Goal: Task Accomplishment & Management: Use online tool/utility

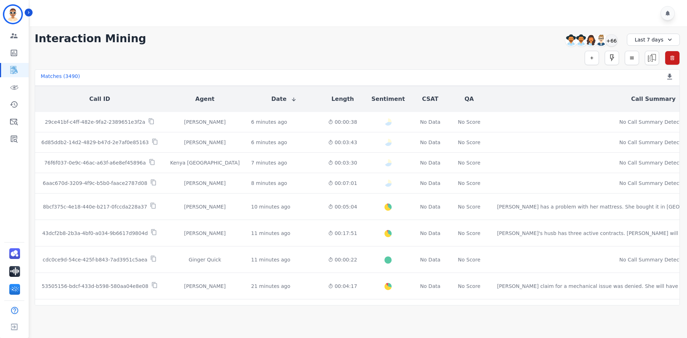
click at [33, 11] on div at bounding box center [359, 13] width 659 height 26
click at [32, 12] on button "Icon description" at bounding box center [29, 13] width 8 height 8
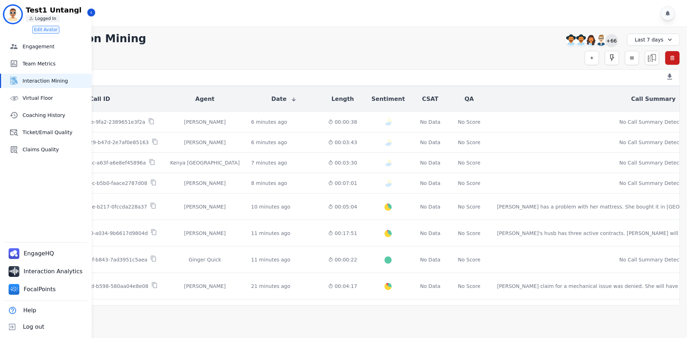
click at [614, 42] on div "+66" at bounding box center [611, 40] width 12 height 12
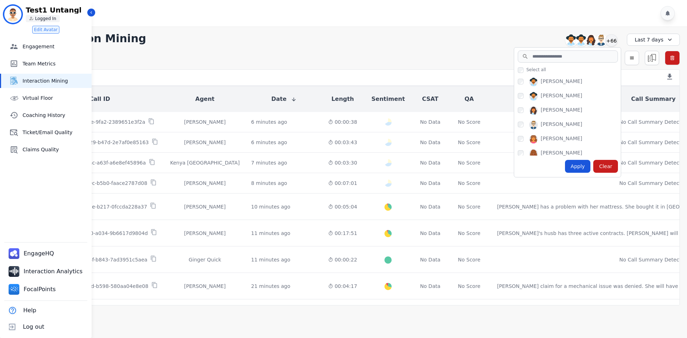
scroll to position [250, 0]
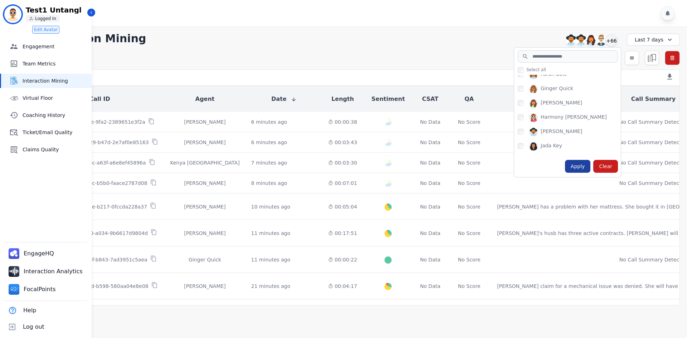
click at [573, 165] on div "Apply" at bounding box center [578, 166] width 26 height 13
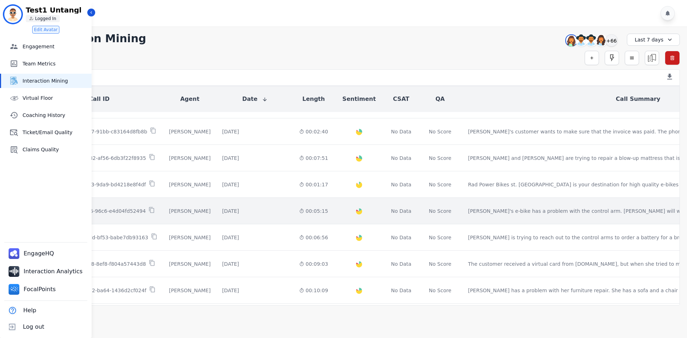
scroll to position [316, 0]
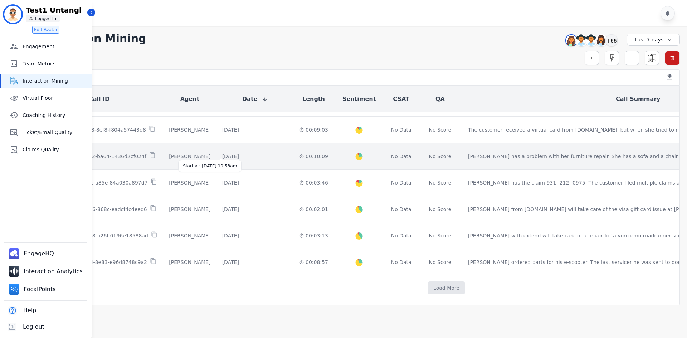
click at [222, 153] on div "2 days and 20 hours ago" at bounding box center [230, 156] width 17 height 7
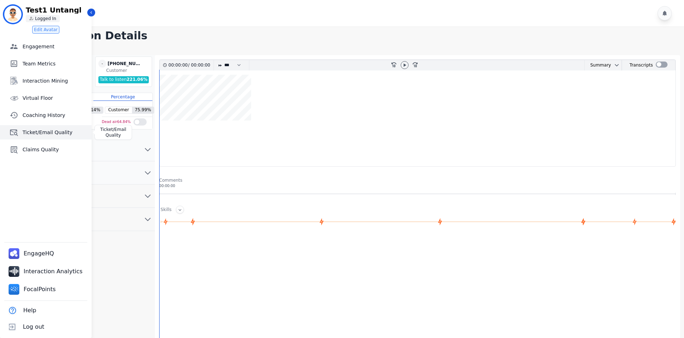
click at [41, 135] on span "Ticket/Email Quality" at bounding box center [56, 132] width 66 height 7
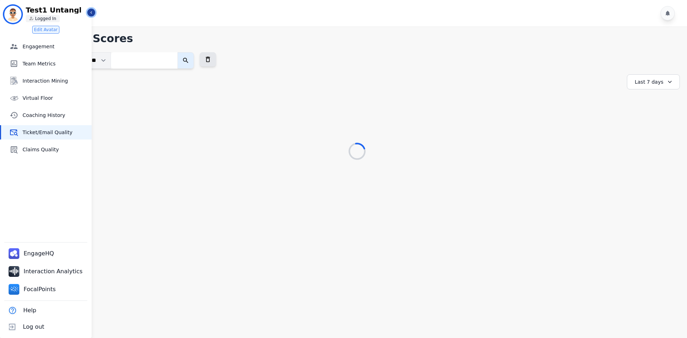
click at [88, 13] on button "Icon description" at bounding box center [91, 13] width 8 height 8
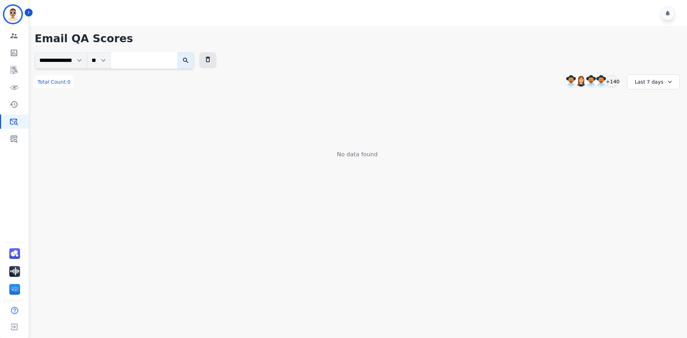
click at [153, 54] on input "search" at bounding box center [144, 60] width 67 height 16
paste input "**********"
type input "**********"
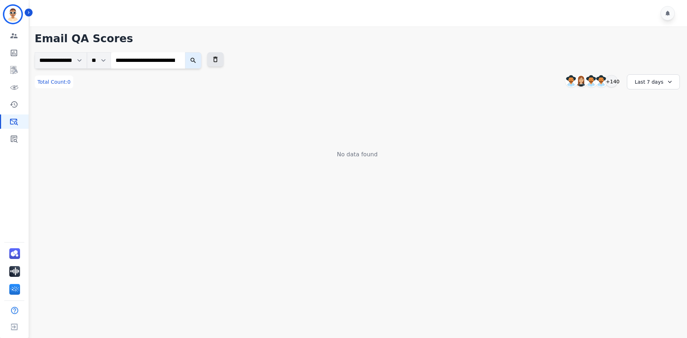
click at [192, 60] on button "submit" at bounding box center [193, 60] width 16 height 16
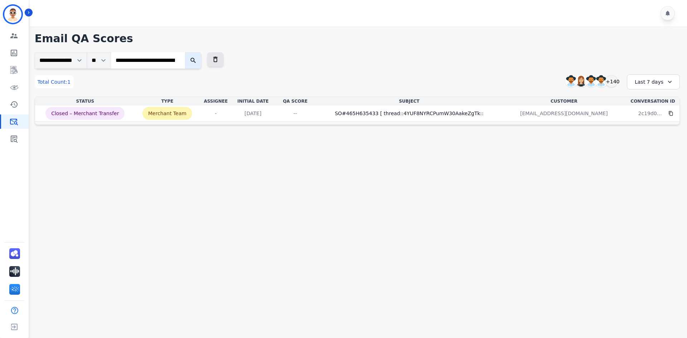
click at [142, 65] on input "**********" at bounding box center [148, 60] width 74 height 16
paste input "search"
type input "**********"
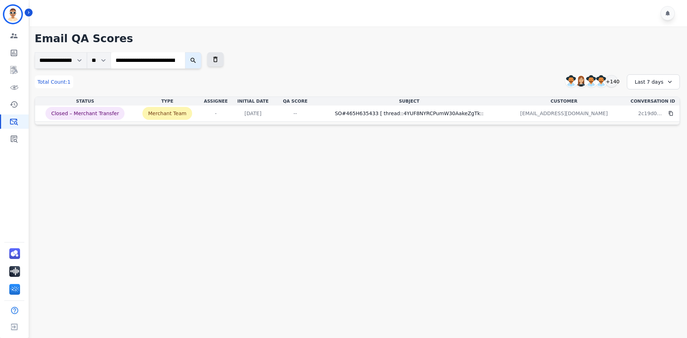
click at [197, 61] on icon "submit" at bounding box center [193, 60] width 7 height 7
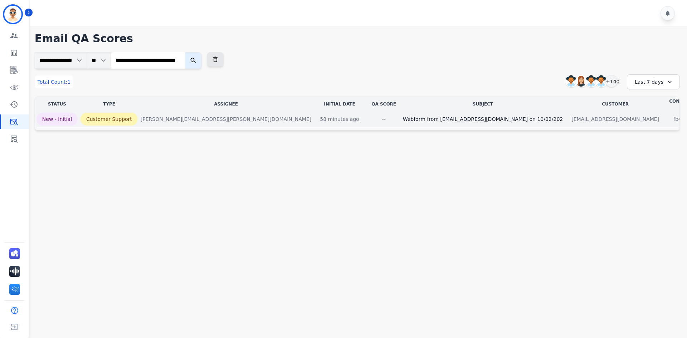
click at [368, 116] on div "--" at bounding box center [384, 119] width 32 height 7
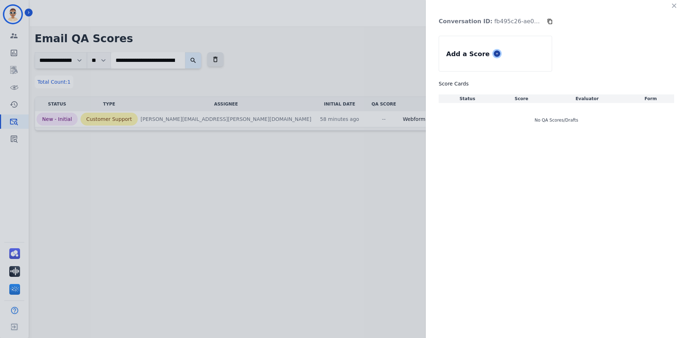
click at [495, 54] on icon at bounding box center [497, 54] width 4 height 4
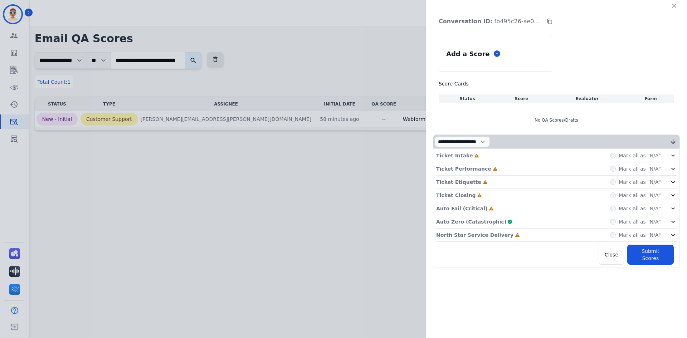
click at [469, 134] on div "**********" at bounding box center [556, 137] width 261 height 275
click at [467, 138] on select "**********" at bounding box center [462, 141] width 55 height 11
select select "*"
click at [435, 147] on select "**********" at bounding box center [462, 141] width 55 height 11
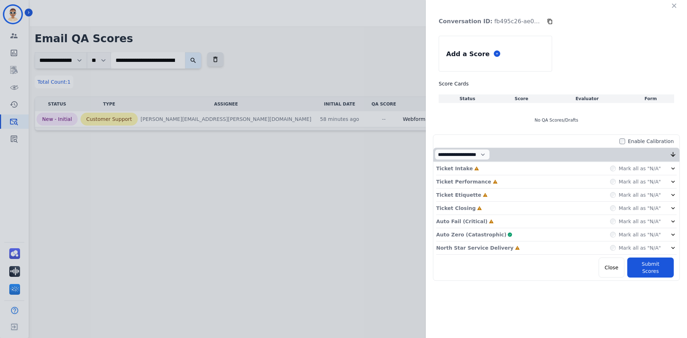
click at [507, 170] on div "Ticket Intake Incomplete Mark all as "N/A"" at bounding box center [556, 168] width 240 height 13
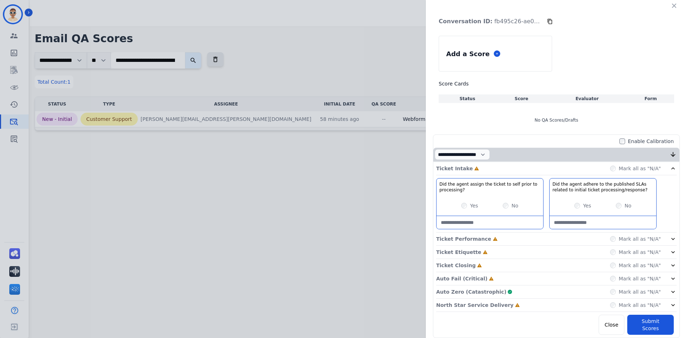
click at [462, 210] on div "Yes No" at bounding box center [489, 206] width 107 height 20
click at [462, 209] on div "Yes No" at bounding box center [489, 206] width 107 height 20
click at [461, 225] on processing\?-note at bounding box center [489, 222] width 107 height 13
type processing\?-note "**********"
click at [599, 224] on processing\/response\?-note at bounding box center [602, 222] width 107 height 13
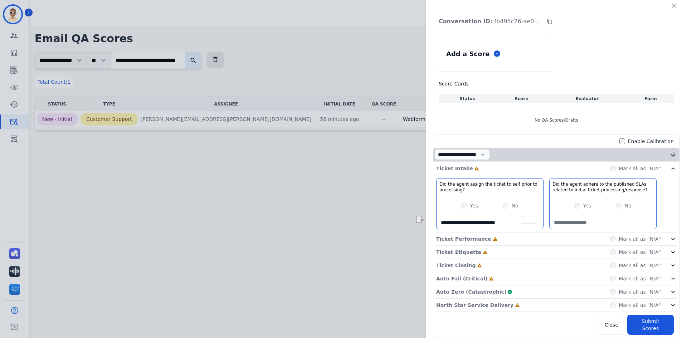
paste processing\/response\?-note "**********"
type processing\/response\?-note "**********"
click at [535, 176] on div "**********" at bounding box center [556, 248] width 246 height 173
click at [532, 170] on div "Ticket Intake Complete Mark all as "N/A"" at bounding box center [556, 168] width 240 height 13
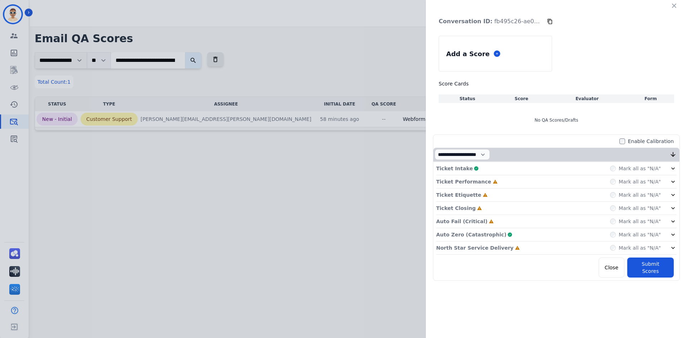
click at [480, 184] on div "Ticket Performance Incomplete" at bounding box center [467, 181] width 62 height 7
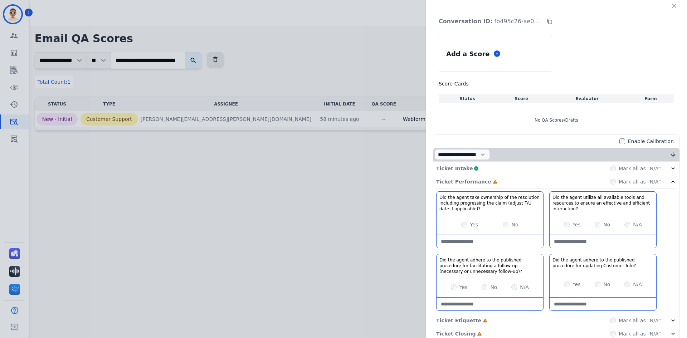
click at [465, 227] on div "Yes" at bounding box center [469, 224] width 17 height 7
click at [512, 183] on div "Ticket Performance Complete Mark all as "N/A"" at bounding box center [556, 181] width 240 height 13
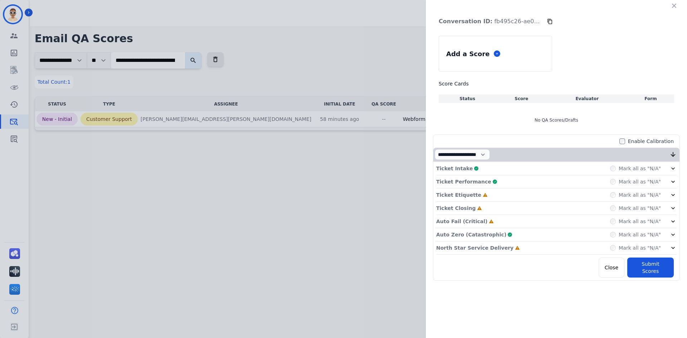
click at [488, 196] on div "Ticket Etiquette Incomplete Mark all as "N/A"" at bounding box center [556, 195] width 240 height 13
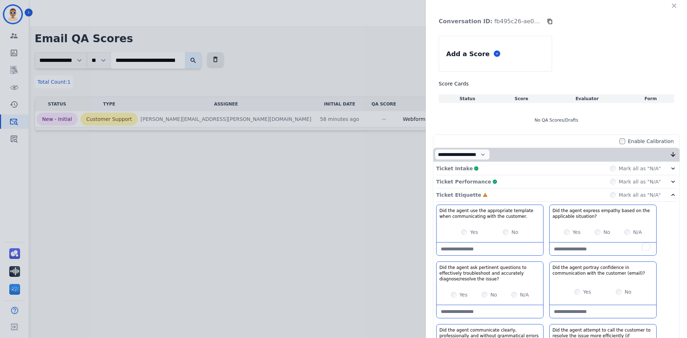
click at [578, 245] on situation\?-note "To enrich screen reader interactions, please activate Accessibility in Grammarl…" at bounding box center [602, 249] width 107 height 13
paste situation\?-note "**********"
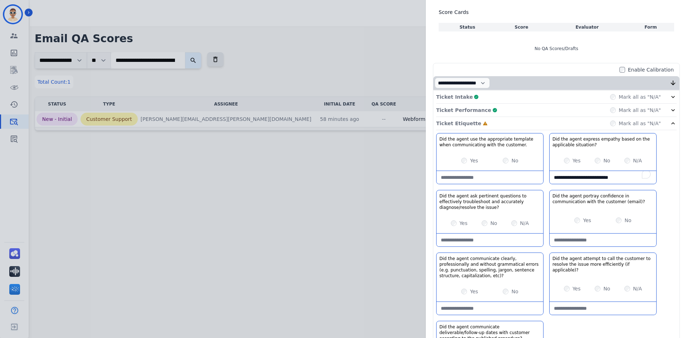
type situation\?-note "**********"
click at [465, 288] on div "Yes" at bounding box center [469, 291] width 17 height 7
click at [574, 217] on div "Yes" at bounding box center [582, 220] width 17 height 7
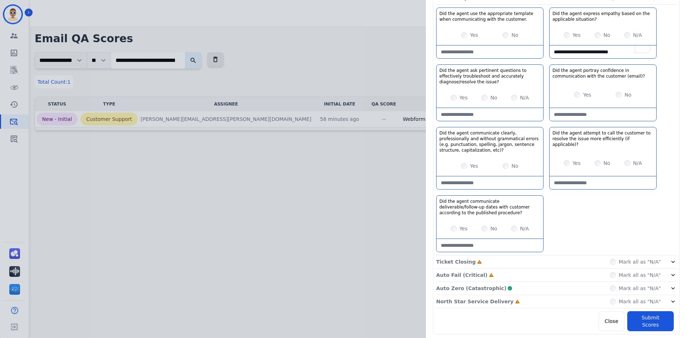
click at [454, 229] on div "Yes" at bounding box center [459, 228] width 17 height 7
click at [520, 228] on label "N/A" at bounding box center [524, 228] width 9 height 7
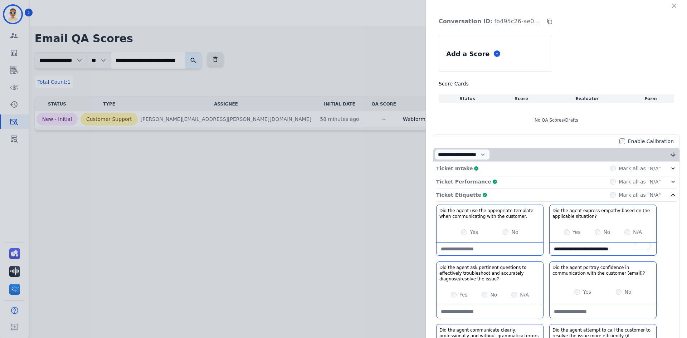
click at [502, 196] on div "Ticket Etiquette Complete Mark all as "N/A"" at bounding box center [556, 195] width 240 height 13
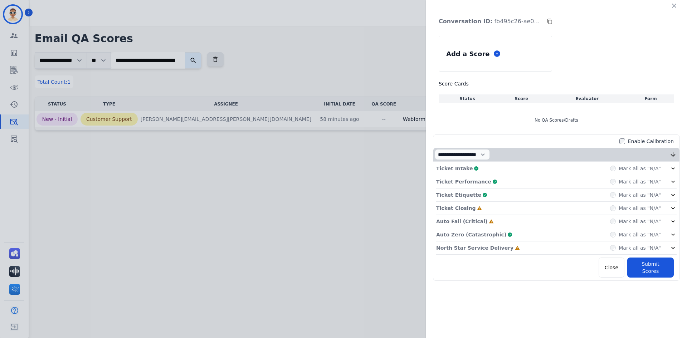
click at [488, 220] on div "Auto Fail (Critical) Incomplete Mark all as "N/A"" at bounding box center [556, 221] width 240 height 13
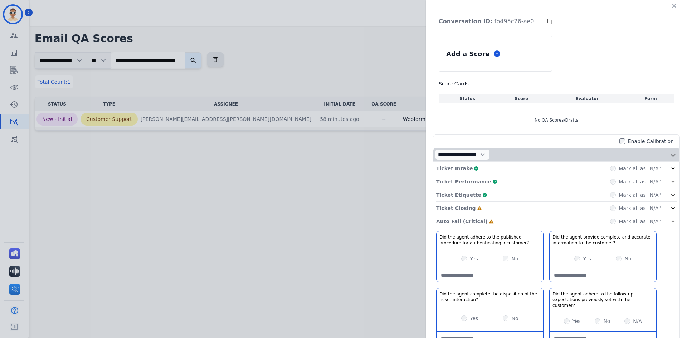
click at [462, 262] on div "Yes" at bounding box center [469, 258] width 17 height 7
click at [461, 259] on div "Yes" at bounding box center [469, 258] width 17 height 7
drag, startPoint x: 563, startPoint y: 258, endPoint x: 571, endPoint y: 258, distance: 7.9
click at [566, 258] on div "Yes No" at bounding box center [602, 259] width 107 height 20
click at [574, 258] on div "Yes" at bounding box center [582, 258] width 17 height 7
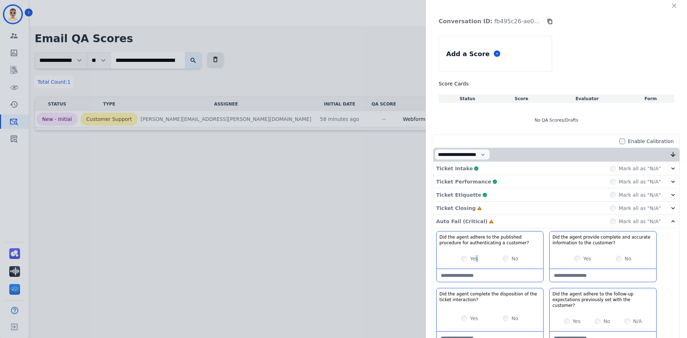
click at [473, 260] on label "Yes" at bounding box center [474, 258] width 8 height 7
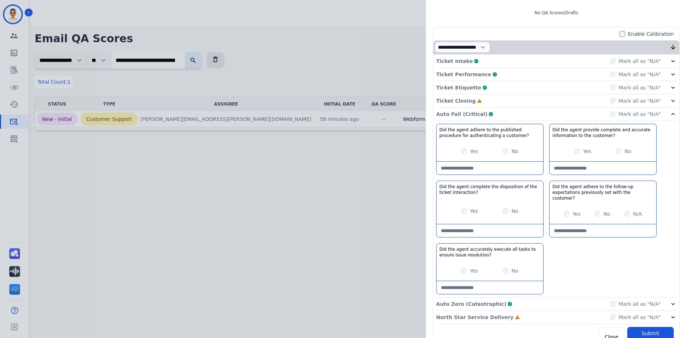
click at [485, 107] on div "Ticket Closing Incomplete Mark all as "N/A"" at bounding box center [556, 100] width 240 height 13
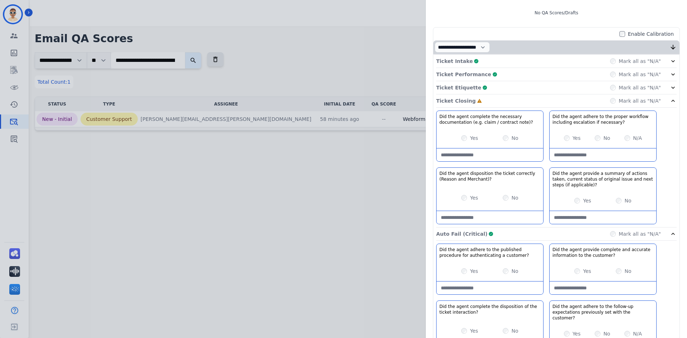
click at [464, 146] on div "Yes No" at bounding box center [489, 138] width 107 height 20
click at [463, 132] on div "Yes No" at bounding box center [489, 138] width 107 height 20
drag, startPoint x: 469, startPoint y: 209, endPoint x: 468, endPoint y: 203, distance: 6.3
click at [469, 209] on div "Did the agent disposition the ticket correctly (Reason and Merchant)? No descri…" at bounding box center [489, 195] width 107 height 57
click at [464, 194] on div "Yes" at bounding box center [469, 197] width 17 height 7
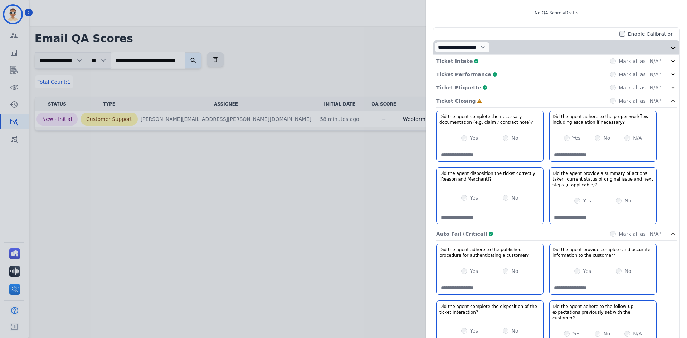
click at [466, 201] on div "Yes" at bounding box center [469, 197] width 17 height 7
click at [472, 216] on Merchant\)\?-note "To enrich screen reader interactions, please activate Accessibility in Grammarl…" at bounding box center [489, 217] width 107 height 13
paste Merchant\)\?-note "**********"
type Merchant\)\?-note "**********"
click at [596, 141] on div "No" at bounding box center [601, 137] width 15 height 7
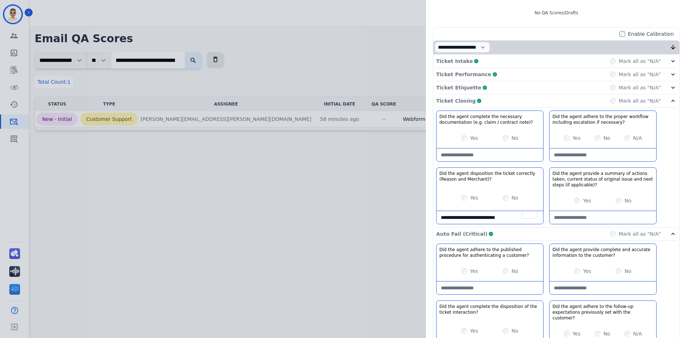
click at [587, 153] on necessary\?-note at bounding box center [602, 154] width 107 height 13
paste necessary\?-note "**********"
type necessary\?-note "**********"
click at [508, 105] on div "Ticket Closing Complete Mark all as "N/A"" at bounding box center [556, 100] width 240 height 13
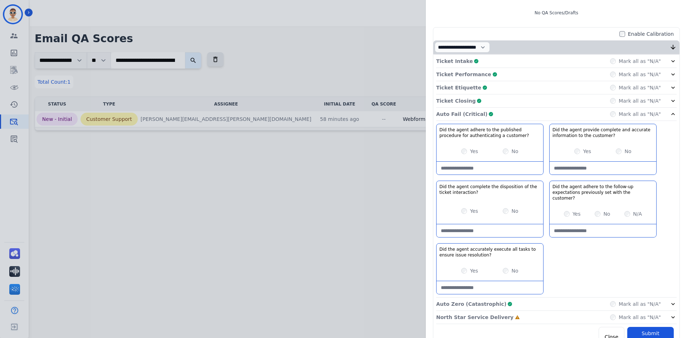
click at [495, 125] on div "Did the agent adhere to the published procedure for authenticating a customer? …" at bounding box center [489, 132] width 107 height 17
drag, startPoint x: 495, startPoint y: 116, endPoint x: 490, endPoint y: 133, distance: 17.6
click at [496, 116] on div "Auto Fail (Critical) Complete Mark all as "N/A"" at bounding box center [556, 114] width 240 height 13
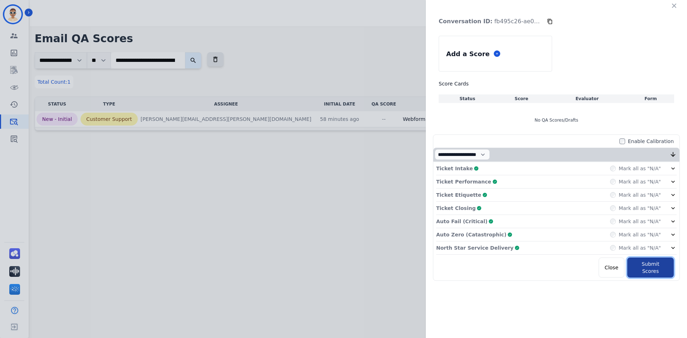
click at [651, 262] on button "Submit Scores" at bounding box center [650, 268] width 47 height 20
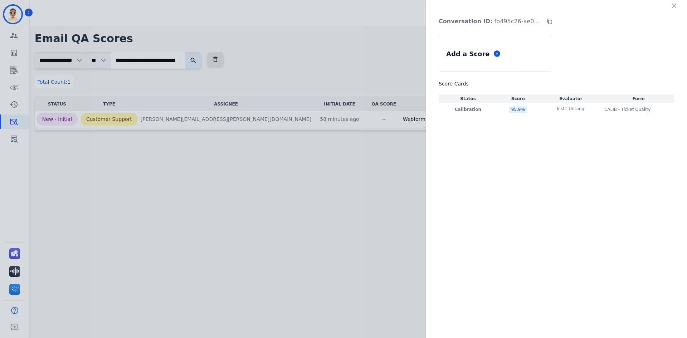
click at [494, 51] on div "Add a Score" at bounding box center [471, 54] width 64 height 13
click at [494, 53] on button at bounding box center [497, 53] width 6 height 6
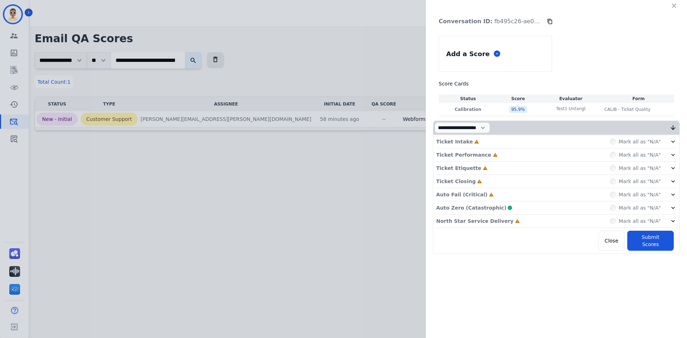
click at [489, 141] on div "Ticket Intake Incomplete Mark all as "N/A"" at bounding box center [556, 141] width 240 height 13
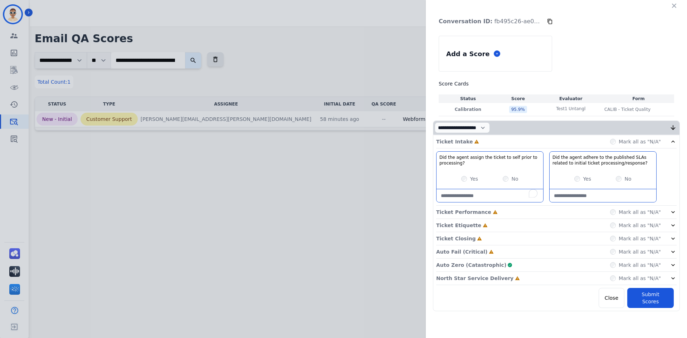
click at [468, 197] on processing\?-note "To enrich screen reader interactions, please activate Accessibility in Grammarl…" at bounding box center [489, 195] width 107 height 13
paste processing\?-note "**********"
type processing\?-note "**********"
click at [580, 185] on div "Yes No" at bounding box center [602, 179] width 107 height 20
click at [581, 179] on div "Yes" at bounding box center [582, 178] width 17 height 7
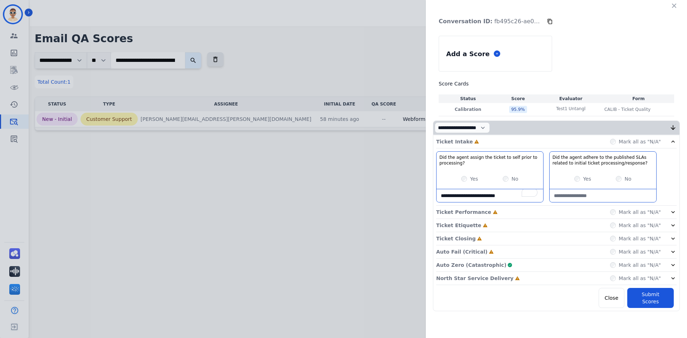
click at [577, 183] on div "Yes No" at bounding box center [602, 179] width 107 height 20
click at [569, 193] on processing\/response\?-note "To enrich screen reader interactions, please activate Accessibility in Grammarl…" at bounding box center [602, 195] width 107 height 13
paste processing\/response\?-note "**********"
type processing\/response\?-note "**********"
click at [512, 143] on div "Ticket Intake Complete Mark all as "N/A"" at bounding box center [556, 141] width 240 height 13
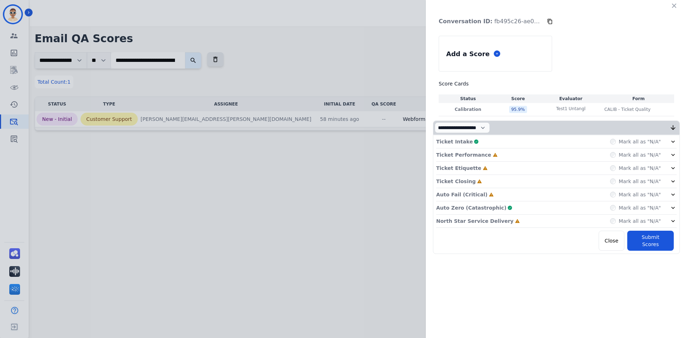
click at [487, 156] on div "Ticket Performance Incomplete Mark all as "N/A"" at bounding box center [556, 154] width 240 height 13
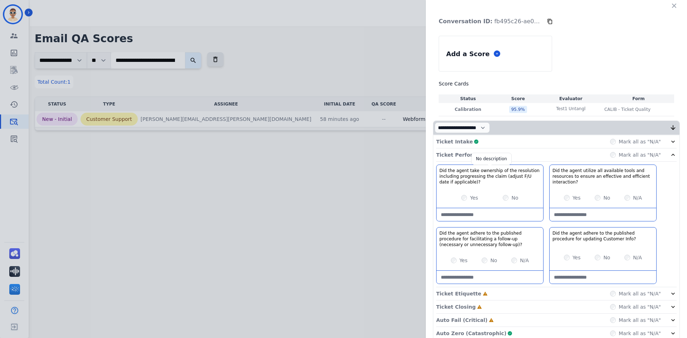
click at [465, 195] on div "Yes" at bounding box center [469, 197] width 17 height 7
click at [455, 256] on div "Yes No N/A" at bounding box center [489, 260] width 107 height 20
click at [455, 263] on div "Yes" at bounding box center [459, 260] width 17 height 7
click at [457, 270] on div at bounding box center [489, 276] width 107 height 13
click at [459, 276] on follow-up\)\?-note at bounding box center [489, 277] width 107 height 13
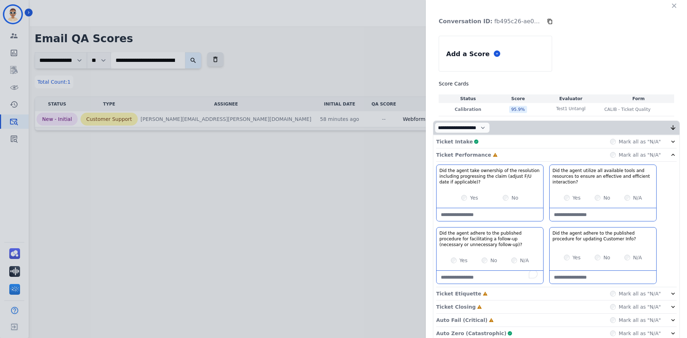
click at [604, 199] on label "No" at bounding box center [606, 197] width 7 height 7
click at [590, 197] on div "Yes No N/A" at bounding box center [602, 198] width 107 height 20
click at [579, 214] on interaction\?-note at bounding box center [602, 214] width 107 height 13
paste interaction\?-note "**********"
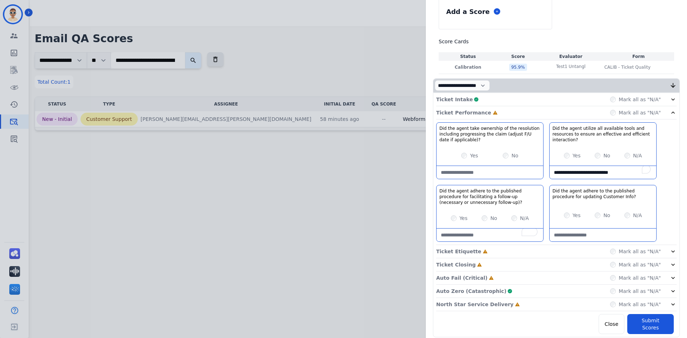
type interaction\?-note "**********"
click at [572, 214] on label "Yes" at bounding box center [576, 215] width 8 height 7
click at [504, 118] on div "Ticket Performance Complete Mark all as "N/A"" at bounding box center [556, 112] width 240 height 13
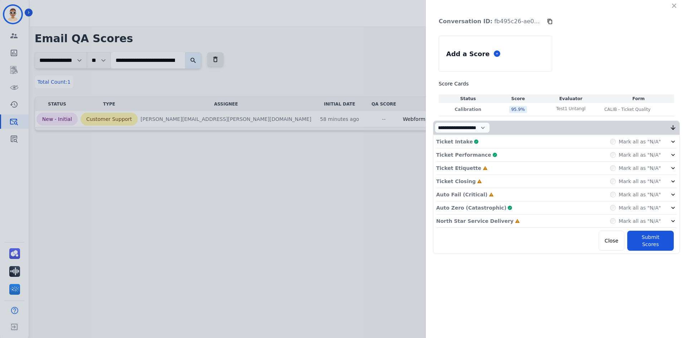
scroll to position [0, 0]
click at [483, 167] on icon at bounding box center [485, 168] width 5 height 5
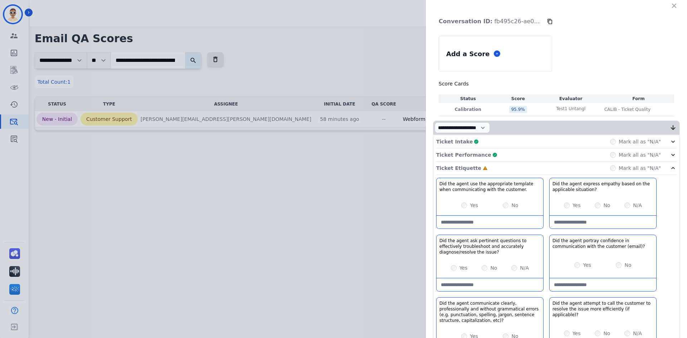
click at [561, 209] on div "Yes No N/A" at bounding box center [602, 205] width 107 height 20
click at [577, 220] on situation\?-note "To enrich screen reader interactions, please activate Accessibility in Grammarl…" at bounding box center [602, 222] width 107 height 13
paste situation\?-note "**********"
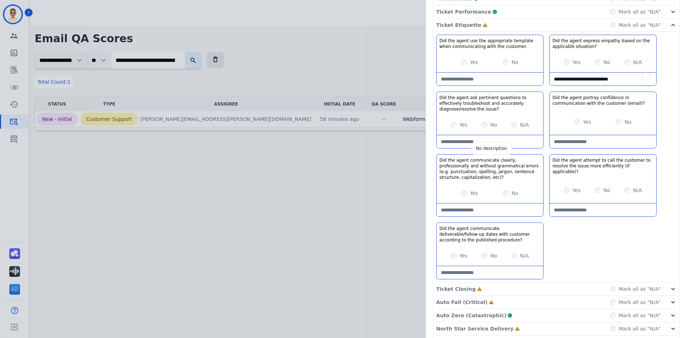
type situation\?-note "**********"
click at [568, 123] on div "Yes No" at bounding box center [602, 122] width 107 height 20
click at [576, 125] on div "Yes" at bounding box center [582, 121] width 17 height 7
click at [568, 146] on \(email\)\?-note at bounding box center [602, 141] width 107 height 13
click at [568, 181] on div "Yes No N/A" at bounding box center [602, 190] width 107 height 20
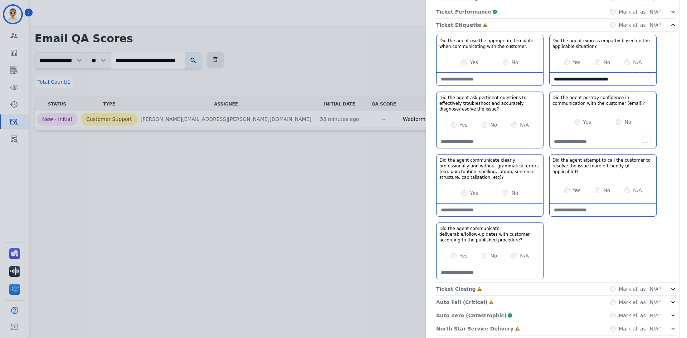
click at [513, 260] on div "Yes No N/A" at bounding box center [489, 256] width 107 height 20
click at [498, 272] on procedure\?-note "To enrich screen reader interactions, please activate Accessibility in Grammarl…" at bounding box center [489, 272] width 107 height 13
paste procedure\?-note "**********"
type procedure\?-note "**********"
click at [504, 28] on div "Ticket Etiquette Complete Mark all as "N/A"" at bounding box center [556, 25] width 240 height 13
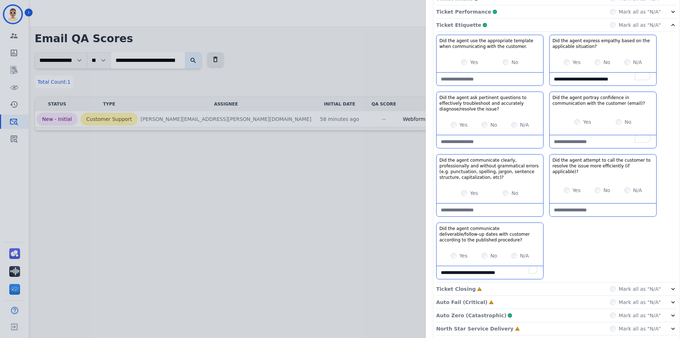
scroll to position [0, 0]
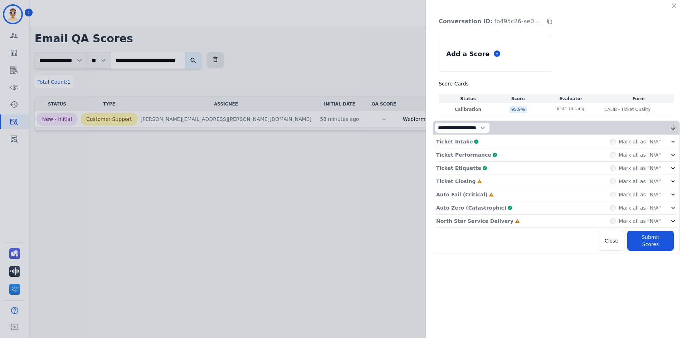
click at [489, 186] on div "Ticket Closing Incomplete Mark all as "N/A"" at bounding box center [556, 181] width 240 height 13
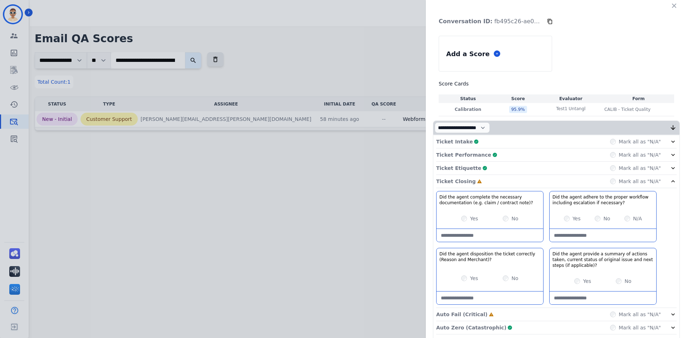
click at [465, 217] on div "Yes" at bounding box center [469, 218] width 17 height 7
click at [465, 221] on div "Yes" at bounding box center [469, 218] width 17 height 7
click at [464, 220] on div "Yes" at bounding box center [469, 218] width 17 height 7
click at [457, 278] on div "Yes No" at bounding box center [489, 278] width 107 height 20
click at [460, 277] on div "Yes No" at bounding box center [489, 278] width 107 height 20
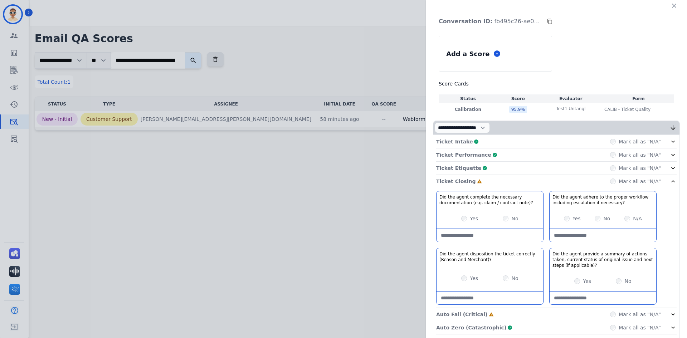
click at [461, 215] on div "Yes" at bounding box center [469, 218] width 17 height 7
click at [575, 220] on label "Yes" at bounding box center [576, 218] width 8 height 7
click at [575, 285] on div "Yes No" at bounding box center [602, 281] width 107 height 20
click at [501, 187] on div "Ticket Closing Complete Mark all as "N/A"" at bounding box center [556, 181] width 240 height 13
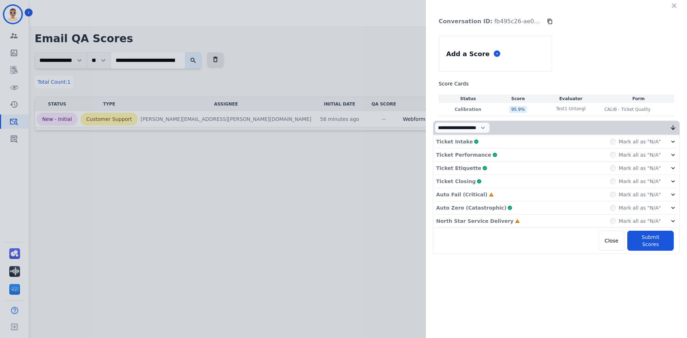
click at [498, 195] on div "Auto Fail (Critical) Incomplete Mark all as "N/A"" at bounding box center [556, 194] width 240 height 13
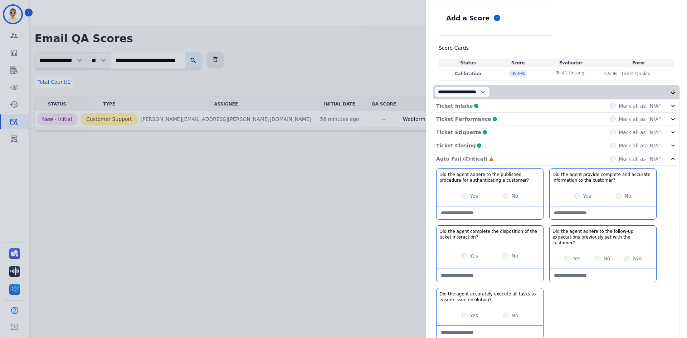
scroll to position [72, 0]
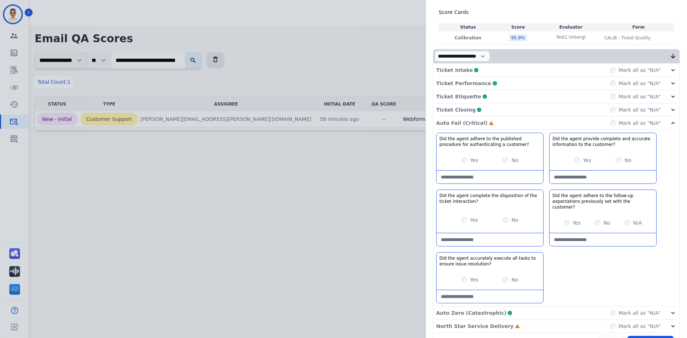
click at [461, 163] on div "Yes" at bounding box center [469, 160] width 17 height 7
click at [610, 123] on div "Auto Fail (Critical) Incomplete Mark all as "N/A"" at bounding box center [556, 123] width 240 height 13
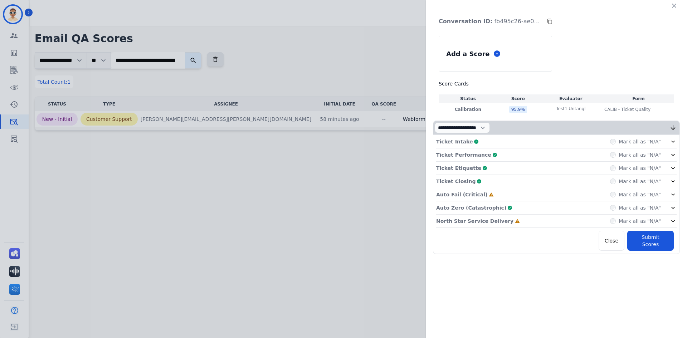
scroll to position [0, 0]
click at [498, 195] on div "Auto Fail (Critical) Incomplete Mark all as "N/A"" at bounding box center [556, 194] width 240 height 13
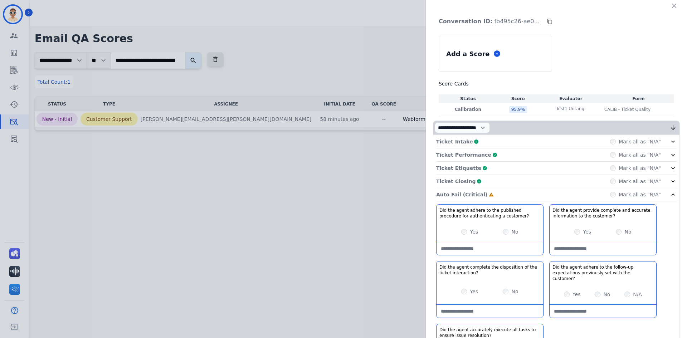
click at [461, 231] on div "Yes" at bounding box center [469, 231] width 17 height 7
click at [577, 236] on div "Yes No" at bounding box center [602, 232] width 107 height 20
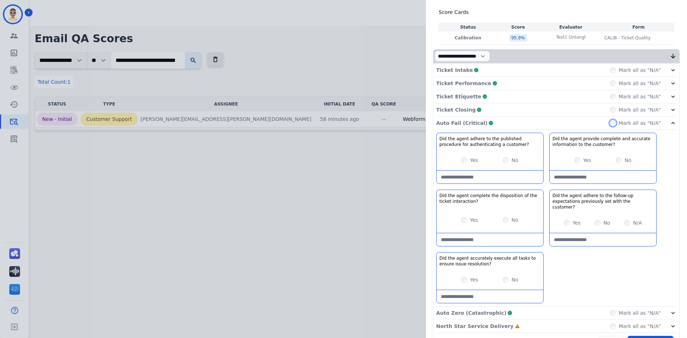
scroll to position [88, 0]
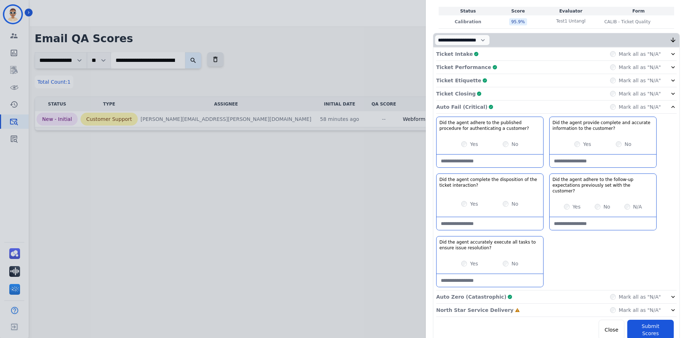
click at [500, 105] on div "Auto Fail (Critical) Complete Mark all as "N/A"" at bounding box center [556, 107] width 240 height 13
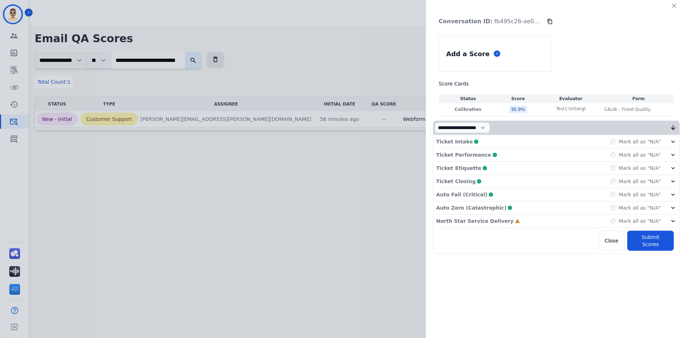
click at [617, 216] on div "North Star Service Delivery Incomplete Mark all as "N/A"" at bounding box center [556, 221] width 240 height 13
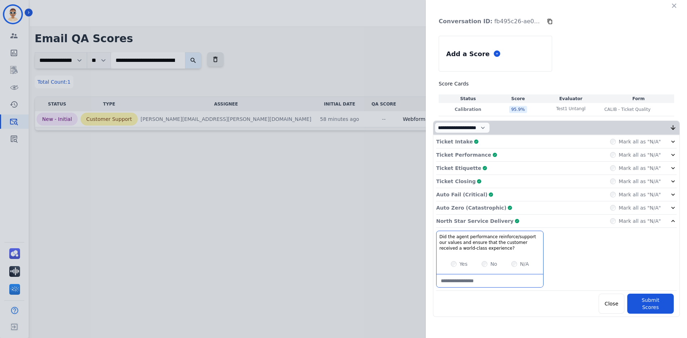
click at [573, 221] on div "North Star Service Delivery Complete Mark all as "N/A"" at bounding box center [556, 221] width 240 height 13
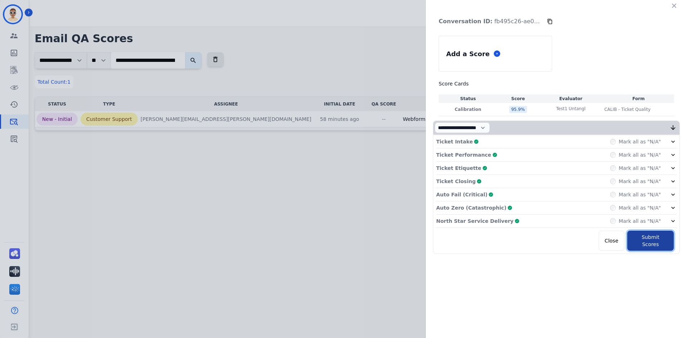
click at [650, 238] on button "Submit Scores" at bounding box center [650, 241] width 47 height 20
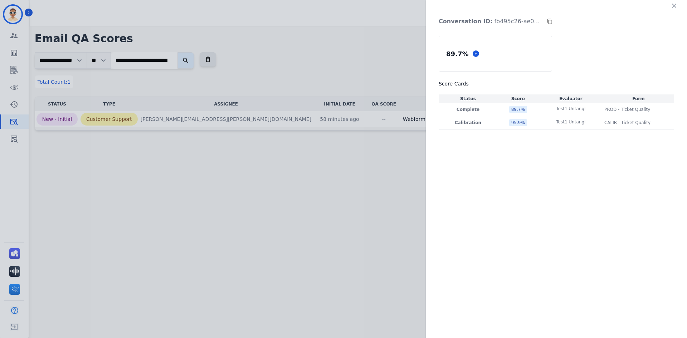
click at [551, 22] on icon at bounding box center [550, 22] width 6 height 6
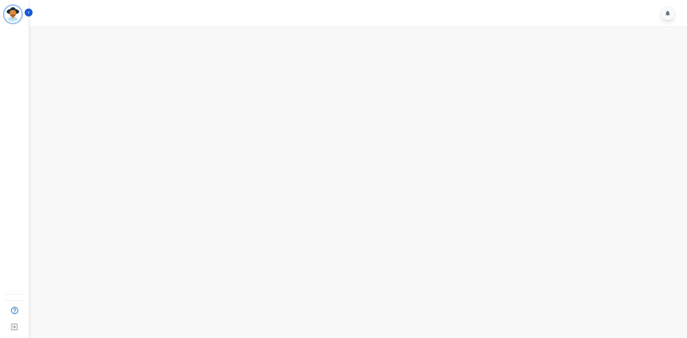
click at [171, 129] on main at bounding box center [357, 195] width 659 height 338
